Goal: Task Accomplishment & Management: Manage account settings

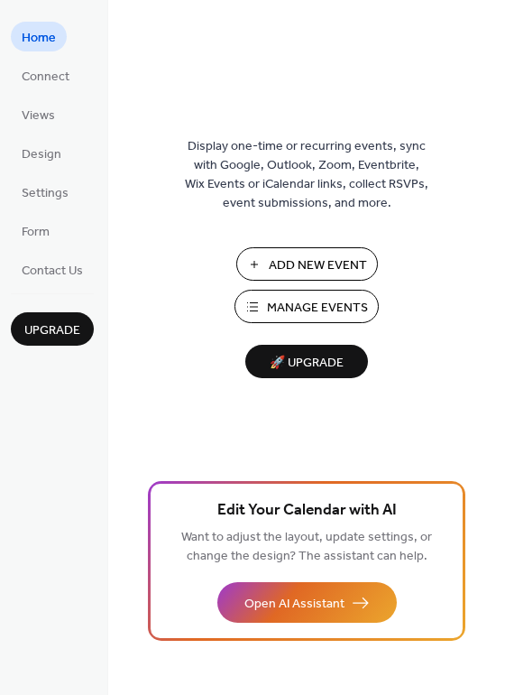
click at [319, 309] on span "Manage Events" at bounding box center [317, 308] width 101 height 19
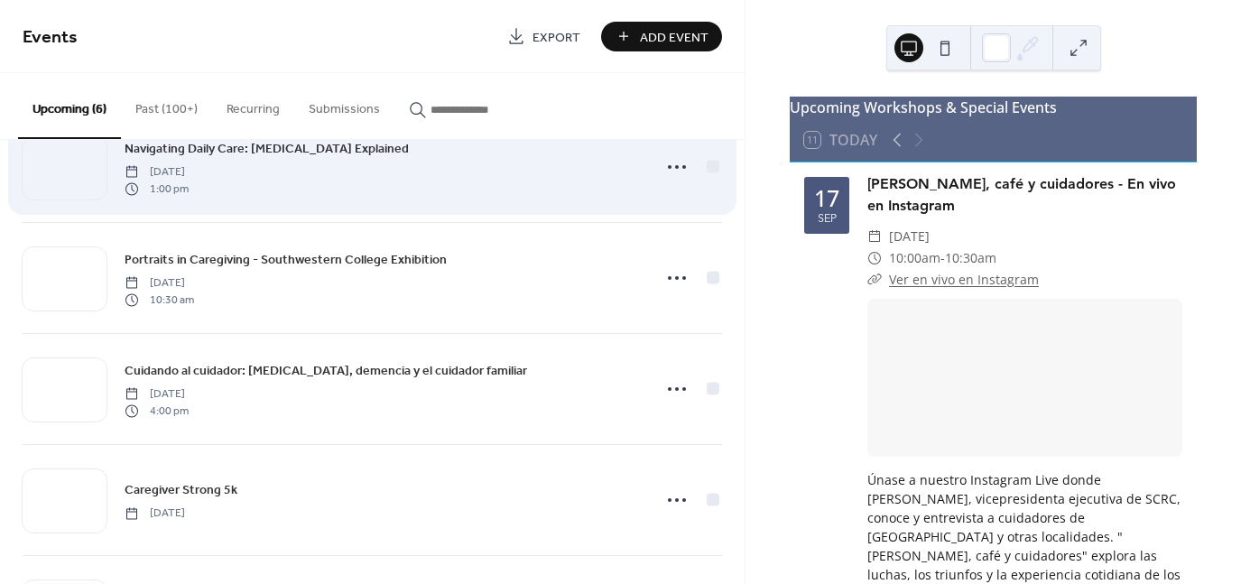
scroll to position [271, 0]
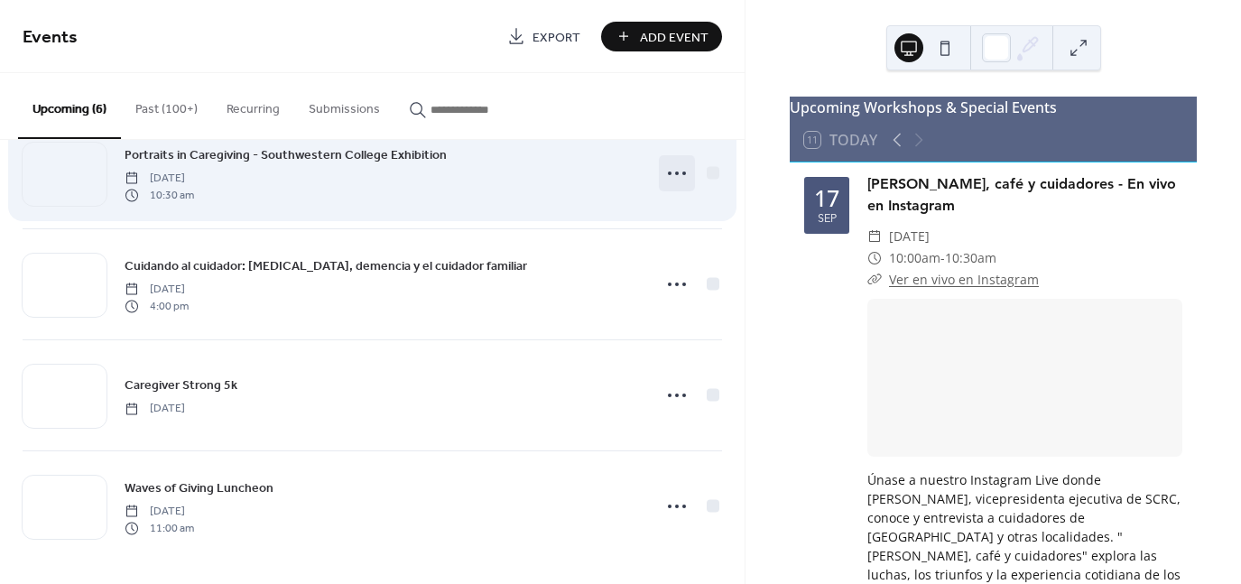
click at [668, 173] on circle at bounding box center [670, 173] width 4 height 4
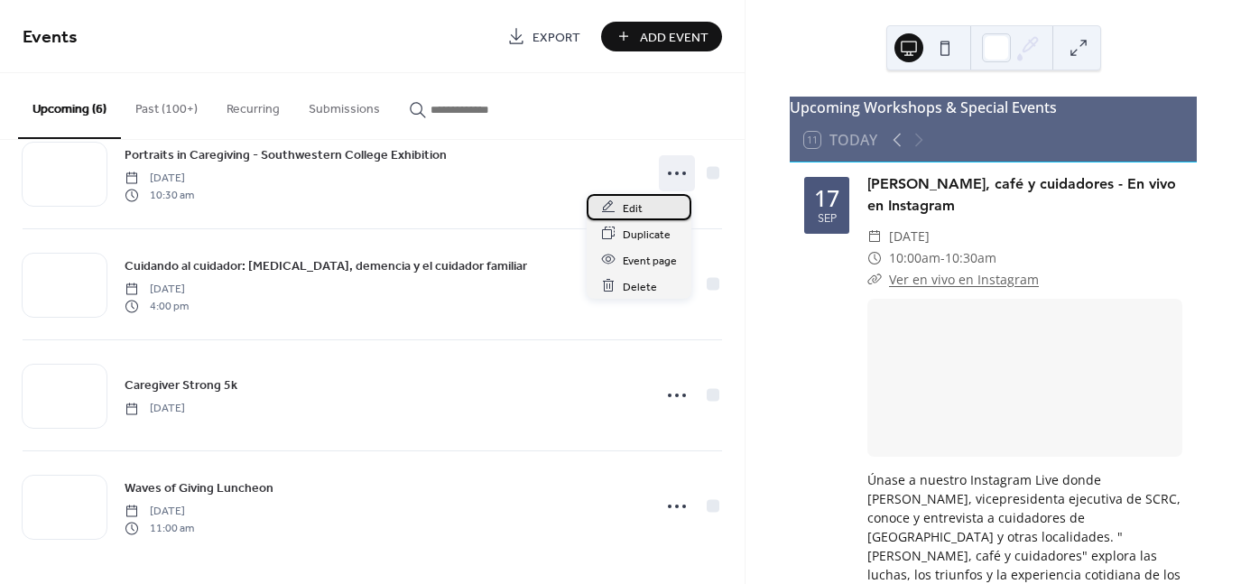
click at [620, 214] on div "Edit" at bounding box center [639, 207] width 105 height 26
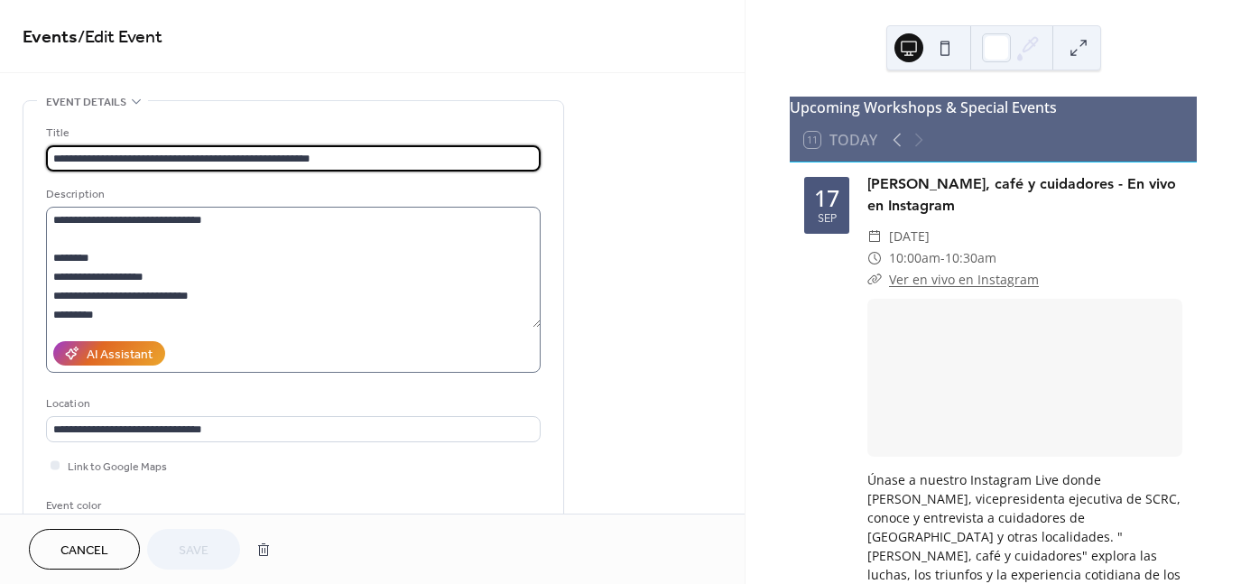
scroll to position [208, 0]
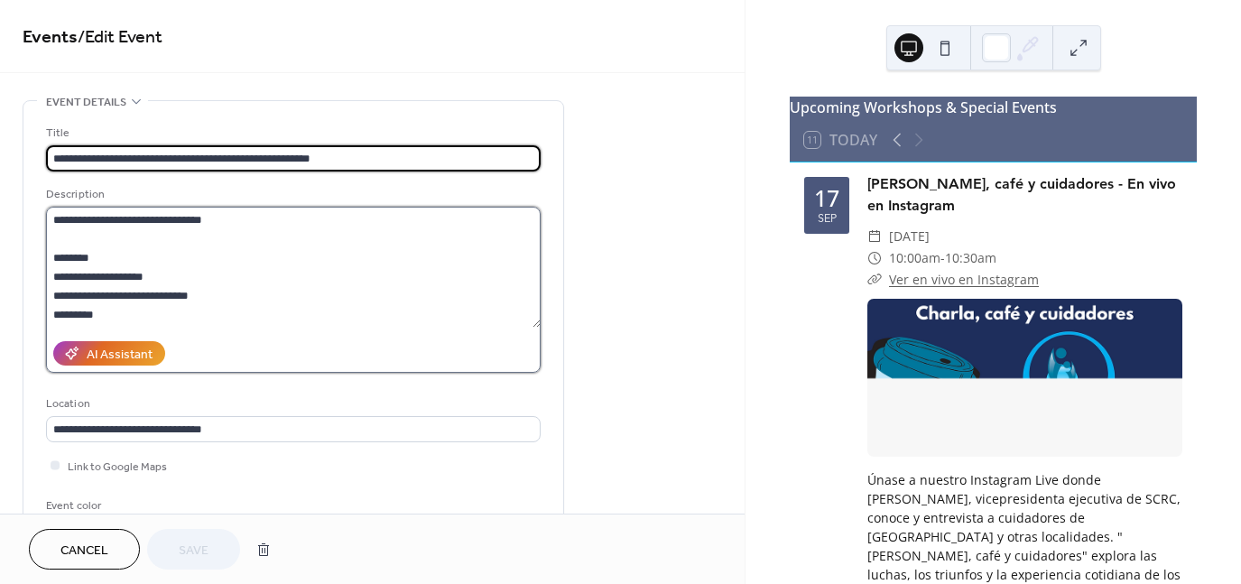
click at [134, 299] on textarea "**********" at bounding box center [293, 267] width 494 height 121
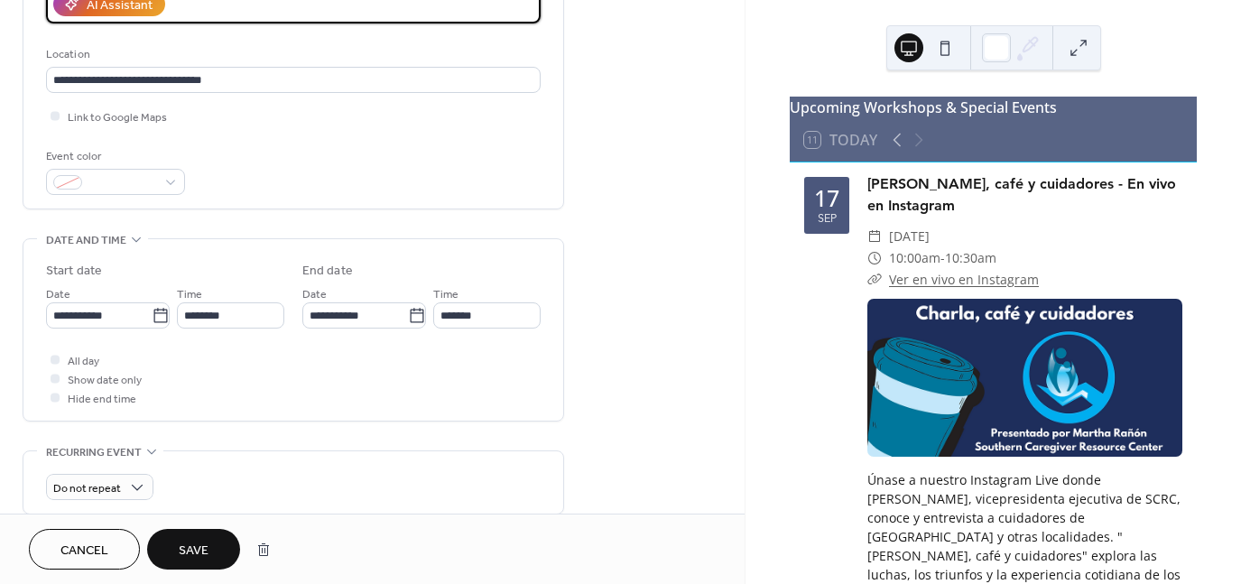
scroll to position [740, 0]
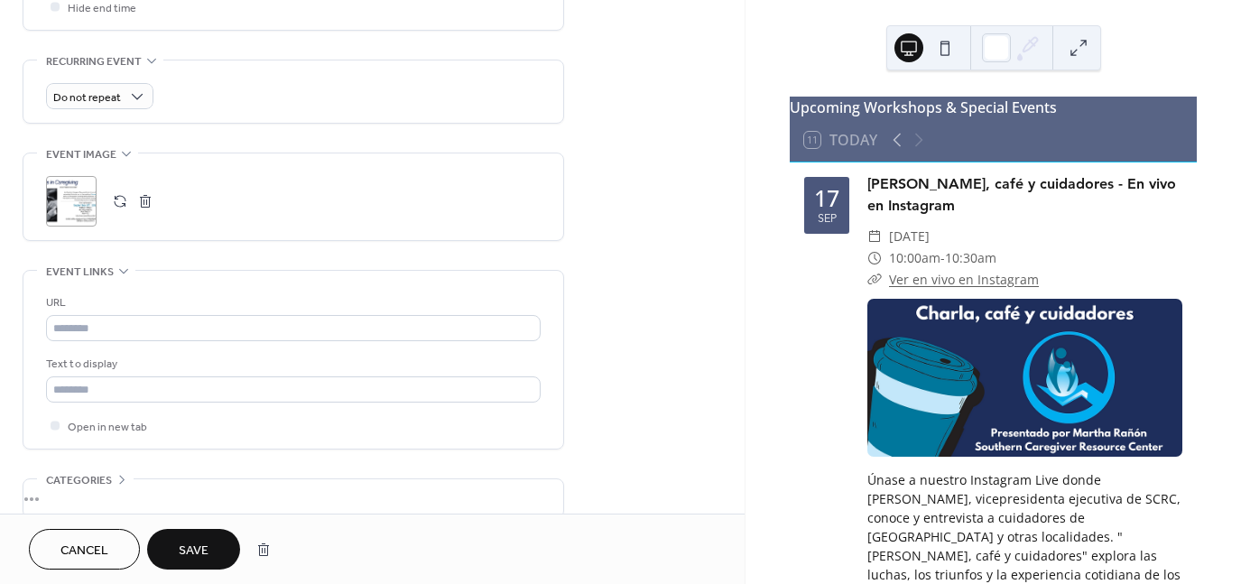
type textarea "**********"
click at [150, 195] on button "button" at bounding box center [145, 201] width 25 height 25
click at [116, 206] on button "button" at bounding box center [119, 201] width 25 height 25
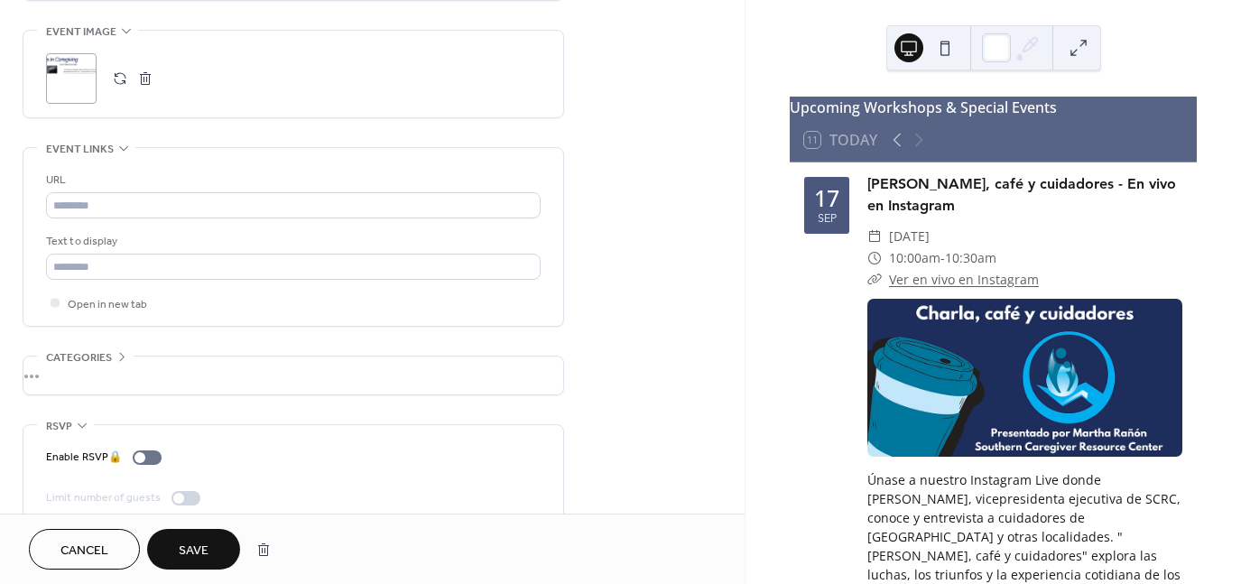
scroll to position [886, 0]
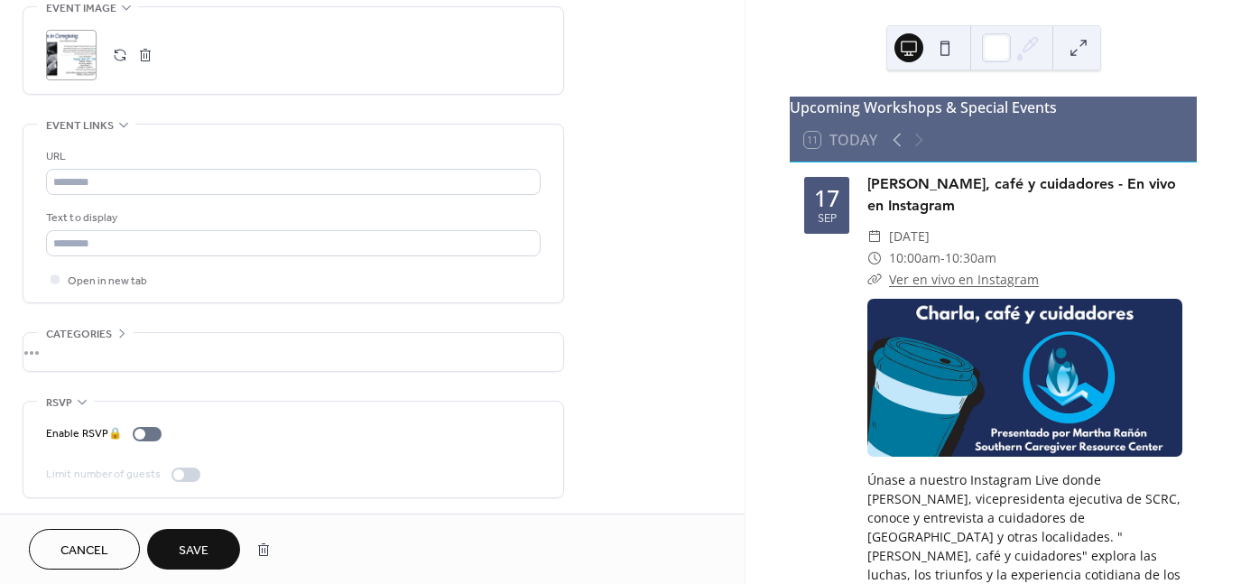
click at [182, 553] on span "Save" at bounding box center [194, 550] width 30 height 19
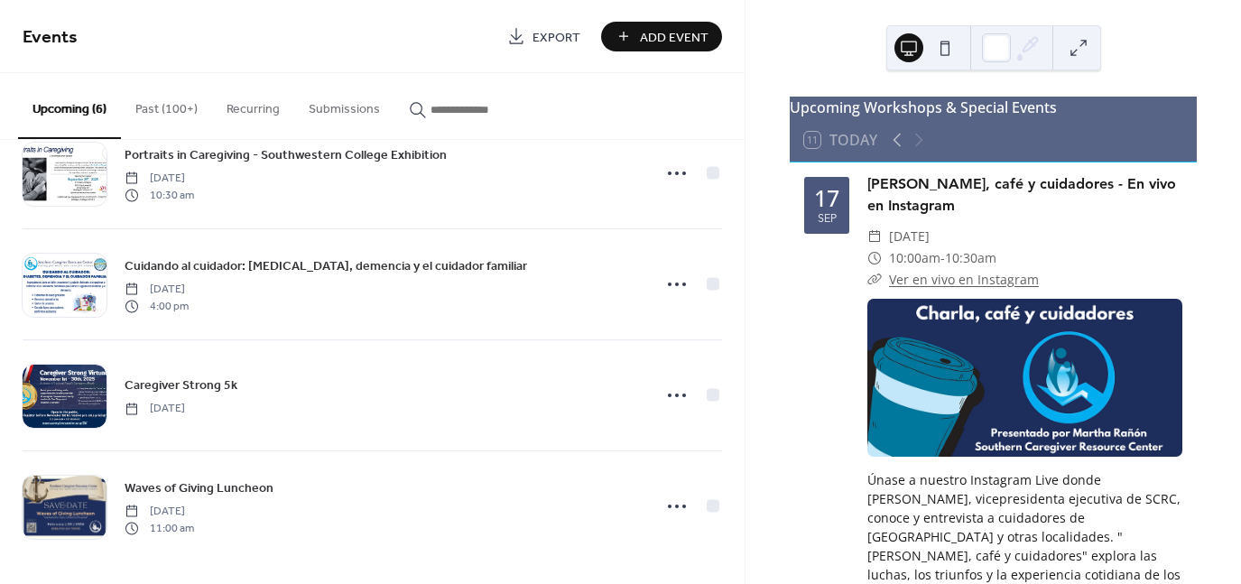
scroll to position [273, 0]
